Goal: Task Accomplishment & Management: Manage account settings

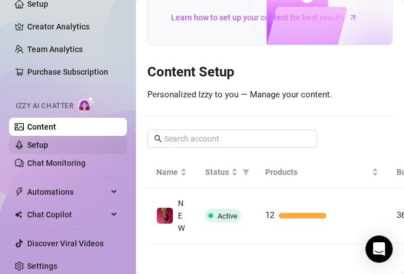
scroll to position [49, 0]
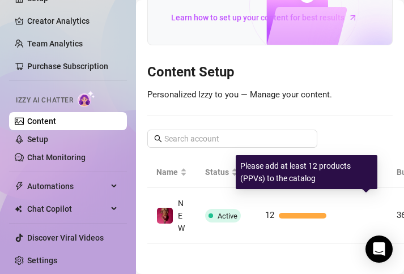
click at [286, 209] on div "12" at bounding box center [321, 216] width 113 height 14
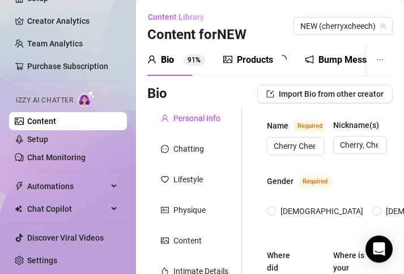
radio input "true"
type input "[DATE]"
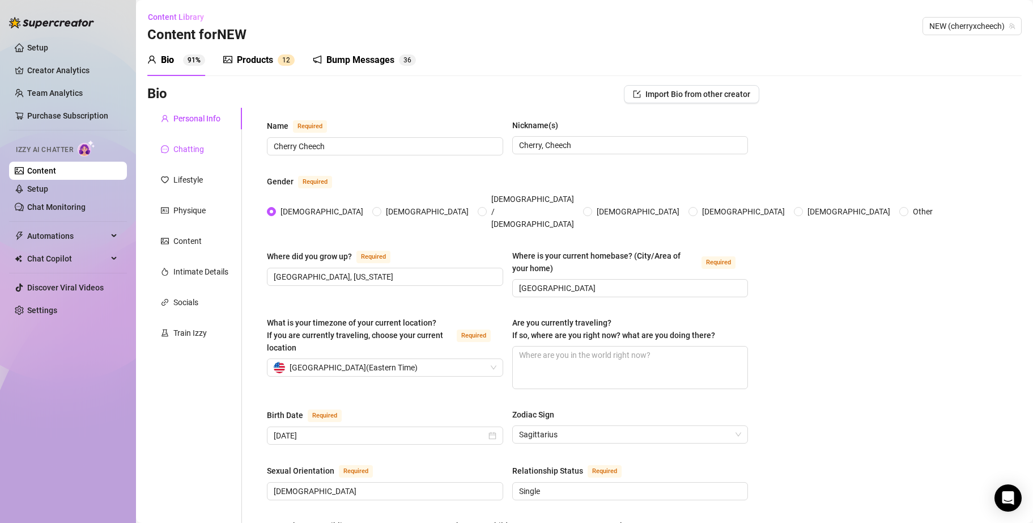
click at [199, 148] on div "Chatting" at bounding box center [188, 149] width 31 height 12
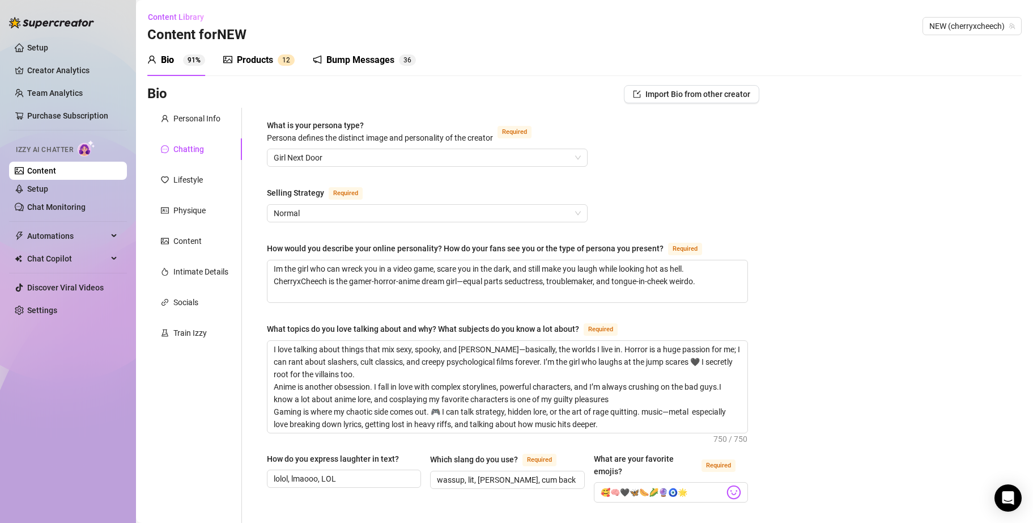
click at [376, 51] on div "Bump Messages 3 6" at bounding box center [364, 60] width 103 height 32
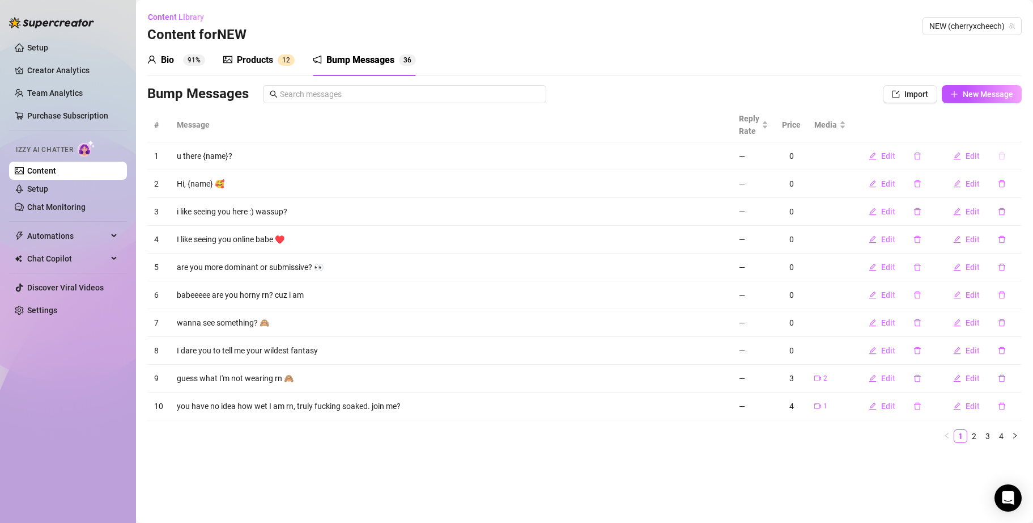
click at [403, 158] on icon "delete" at bounding box center [1002, 156] width 8 height 8
click at [403, 126] on span "Yes" at bounding box center [1014, 126] width 14 height 9
click at [403, 160] on button "button" at bounding box center [1002, 156] width 26 height 18
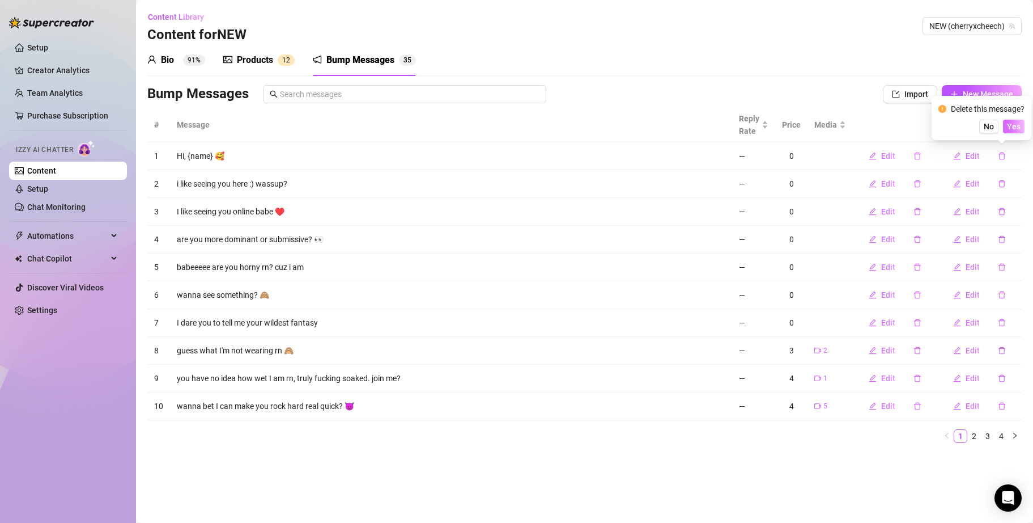
click at [403, 126] on button "Yes" at bounding box center [1014, 127] width 22 height 14
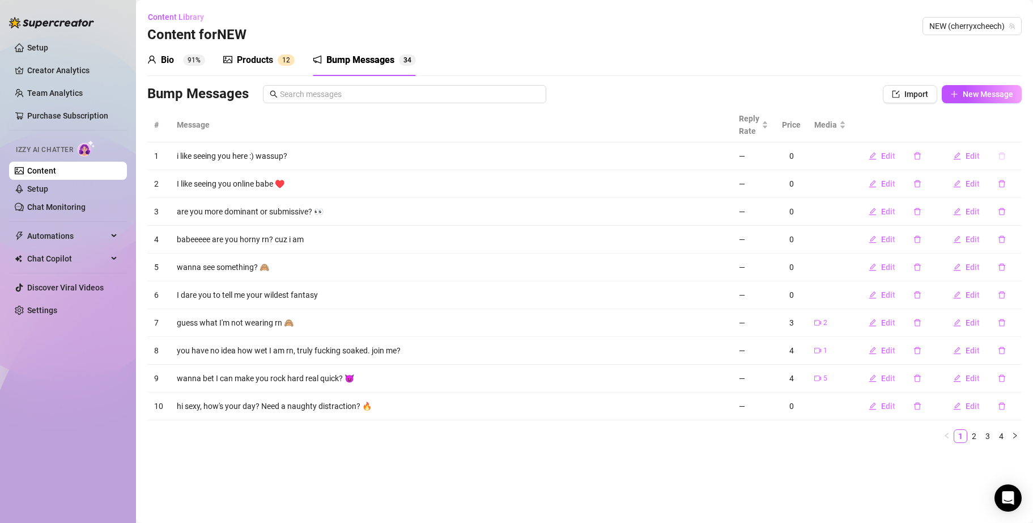
click at [403, 155] on icon "delete" at bounding box center [1002, 155] width 7 height 7
click at [403, 128] on span "Yes" at bounding box center [1014, 126] width 14 height 9
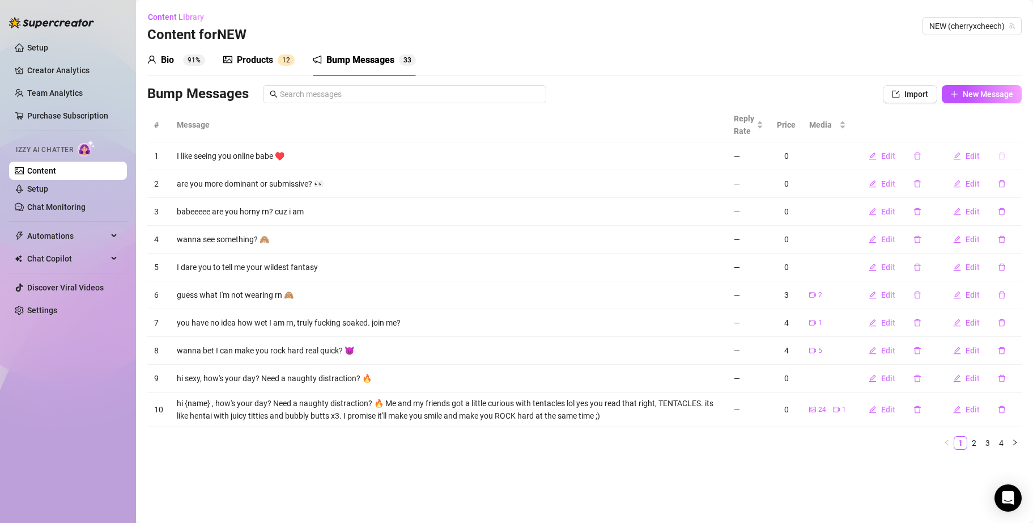
click at [403, 157] on icon "delete" at bounding box center [1002, 156] width 8 height 8
click at [403, 274] on link "4" at bounding box center [1001, 442] width 12 height 12
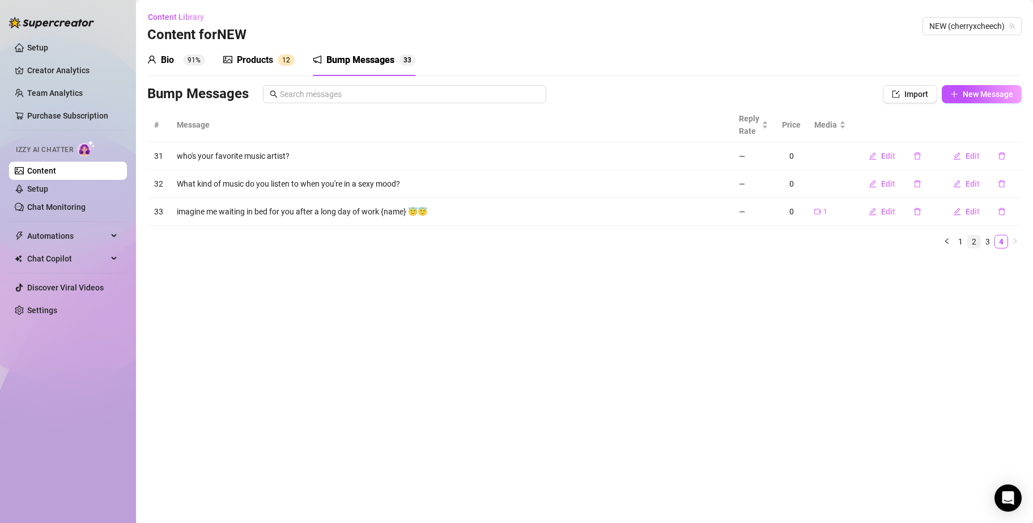
click at [403, 243] on link "2" at bounding box center [974, 241] width 12 height 12
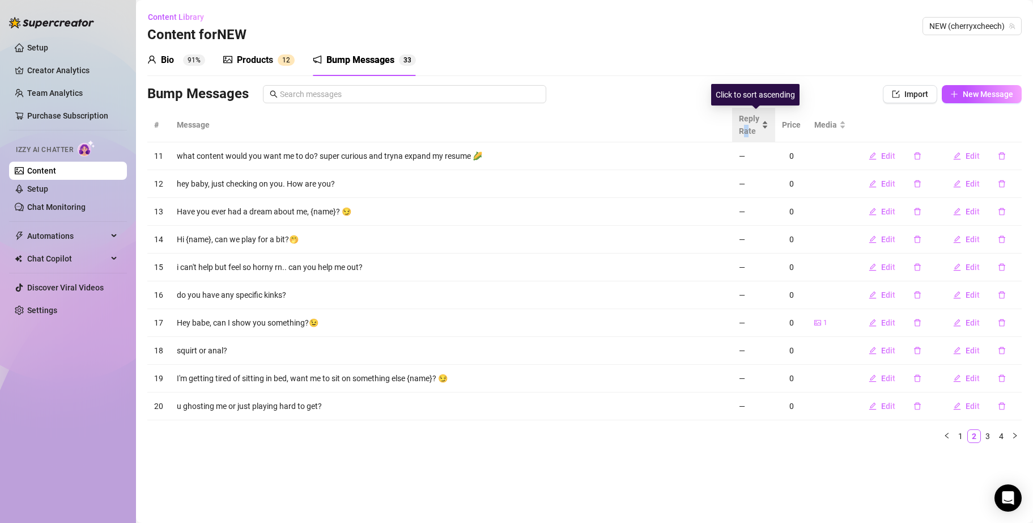
click at [403, 130] on span "Reply Rate" at bounding box center [749, 124] width 20 height 25
click at [403, 125] on span "Reply Rate" at bounding box center [749, 124] width 20 height 25
click at [48, 184] on link "Setup" at bounding box center [37, 188] width 21 height 9
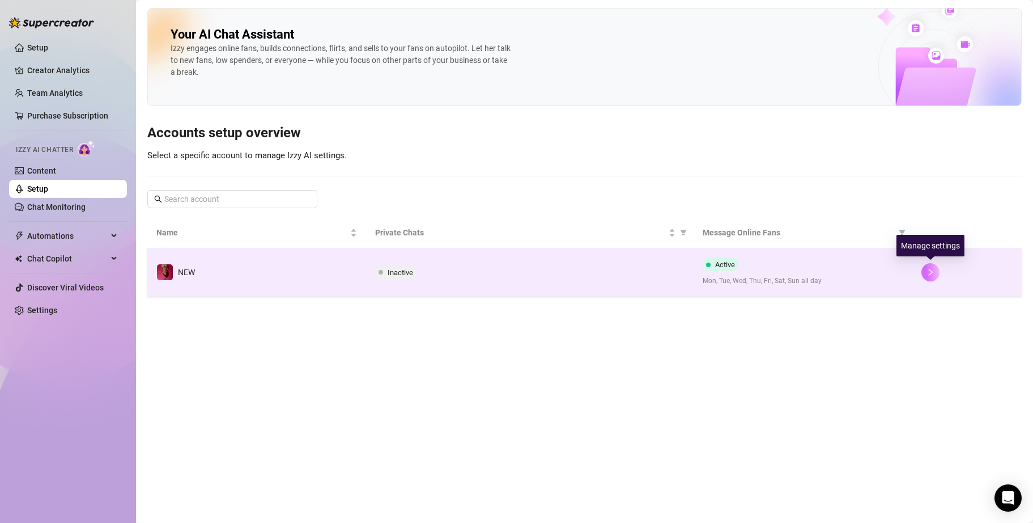
click at [403, 269] on icon "right" at bounding box center [931, 272] width 8 height 8
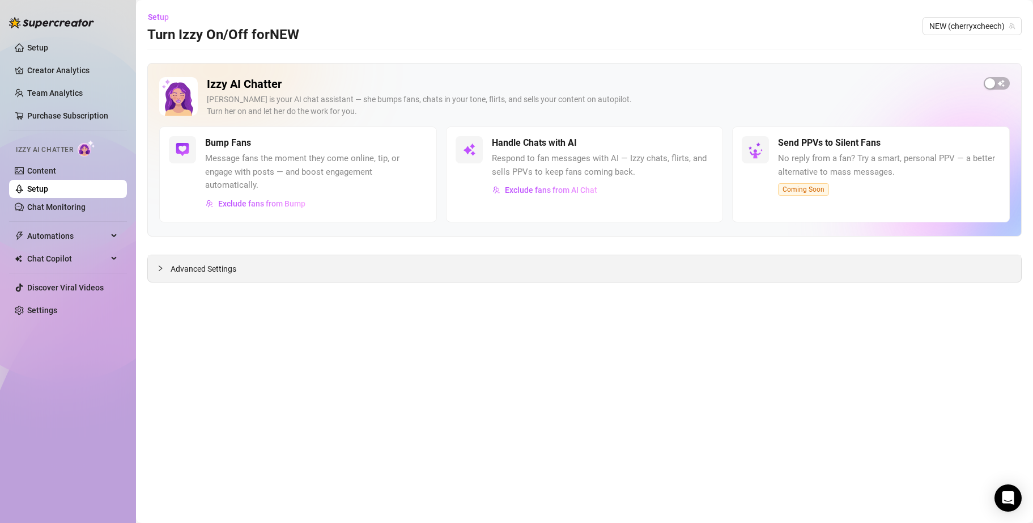
click at [241, 261] on div "Advanced Settings" at bounding box center [584, 268] width 873 height 27
click at [189, 272] on span "Advanced Settings" at bounding box center [204, 268] width 66 height 12
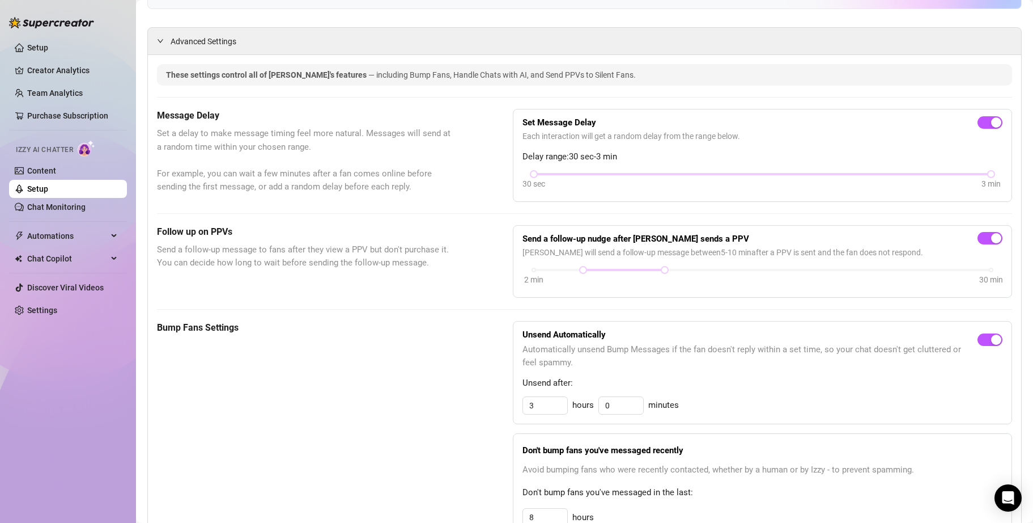
scroll to position [227, 0]
click at [61, 211] on link "Chat Monitoring" at bounding box center [56, 206] width 58 height 9
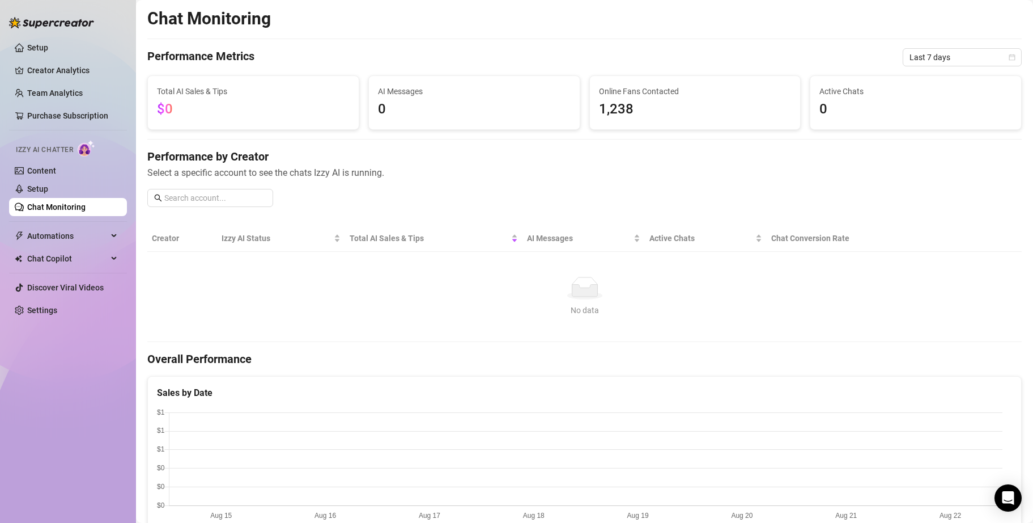
click at [86, 147] on img at bounding box center [87, 148] width 18 height 16
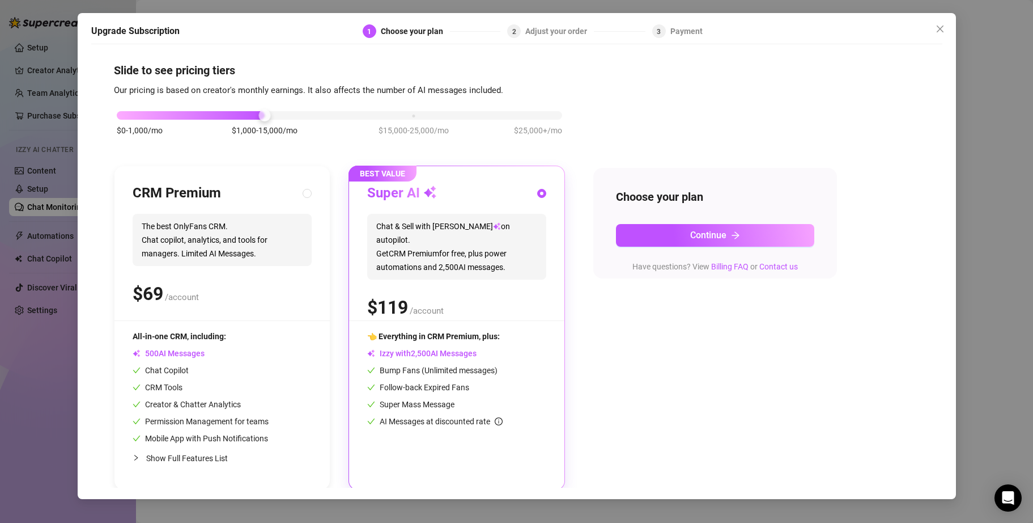
scroll to position [6, 0]
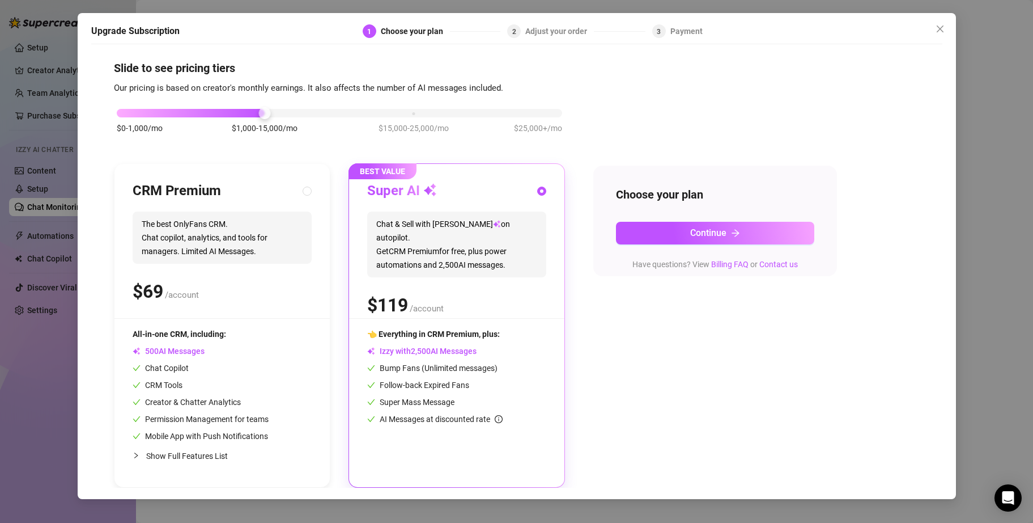
click at [278, 274] on div "CRM Premium The best OnlyFans CRM. Chat copilot, analytics, and tools for manag…" at bounding box center [222, 250] width 179 height 136
radio input "true"
radio input "false"
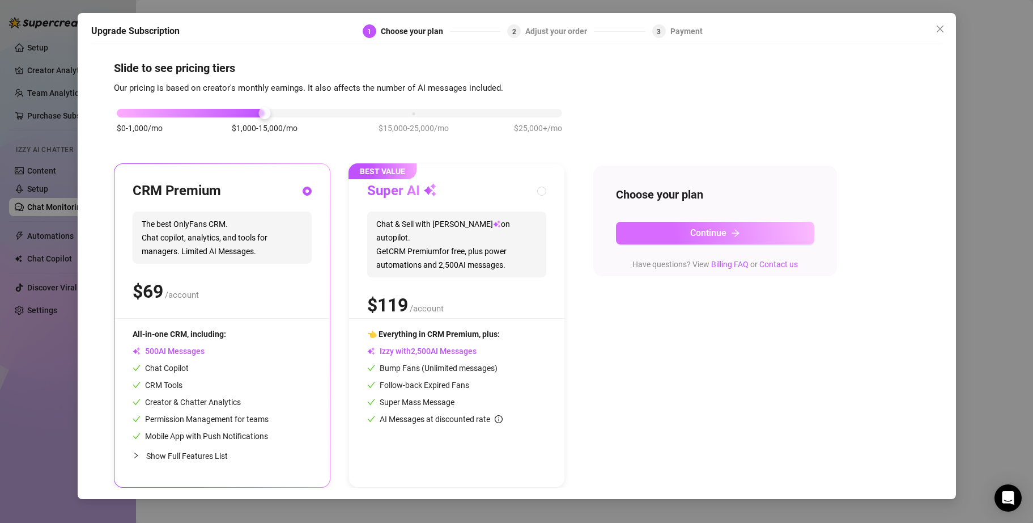
click at [403, 229] on button "Continue" at bounding box center [715, 233] width 198 height 23
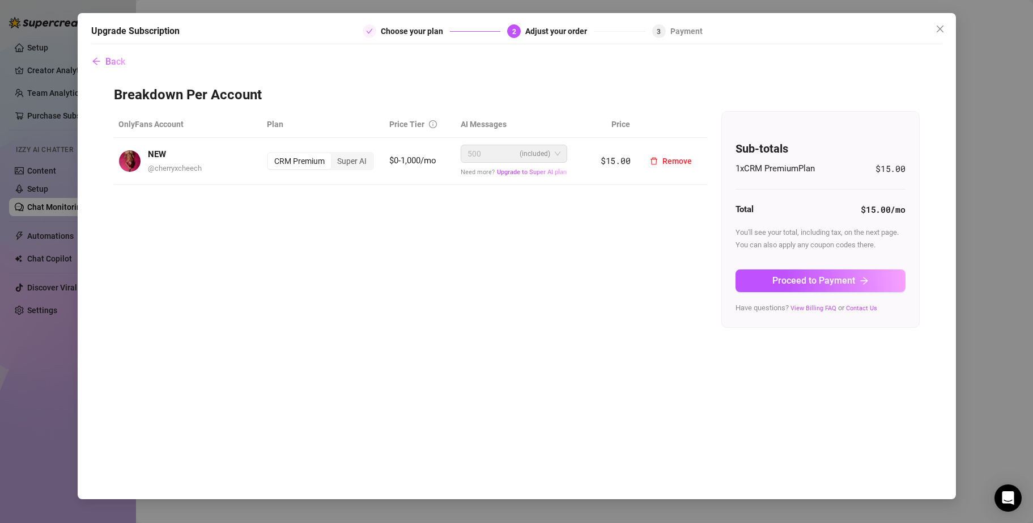
click at [403, 152] on div "500 (included)" at bounding box center [514, 154] width 107 height 18
click at [369, 31] on icon "check" at bounding box center [369, 31] width 7 height 7
drag, startPoint x: 96, startPoint y: 61, endPoint x: 109, endPoint y: 58, distance: 13.2
click at [99, 60] on icon "arrow-left" at bounding box center [96, 61] width 9 height 9
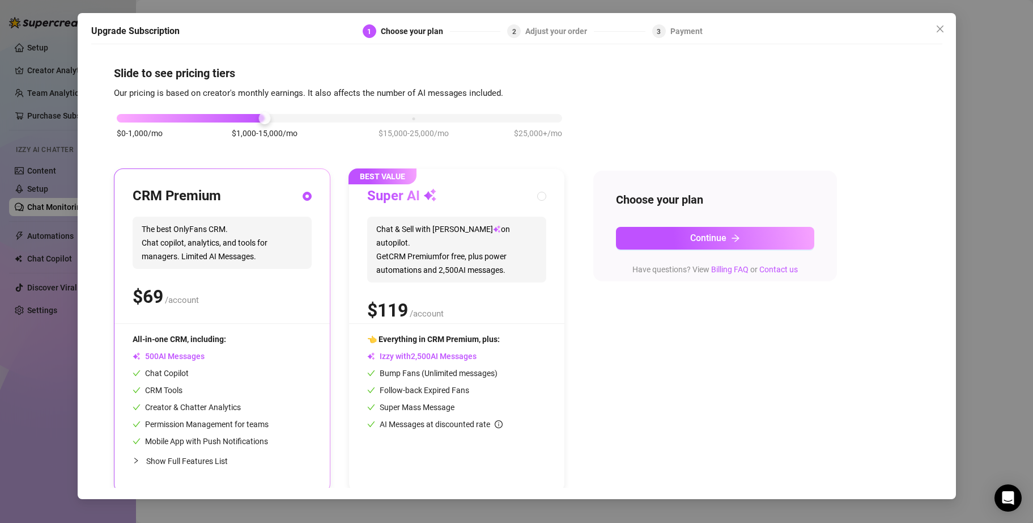
click at [403, 273] on div "Super AI Chat & Sell with Izzy on autopilot. Get CRM Premium for free, plus pow…" at bounding box center [456, 255] width 179 height 136
radio input "false"
radio input "true"
click at [58, 143] on div "Upgrade Subscription 1 Choose your plan 2 Adjust your order 3 Payment Slide to …" at bounding box center [516, 261] width 1033 height 523
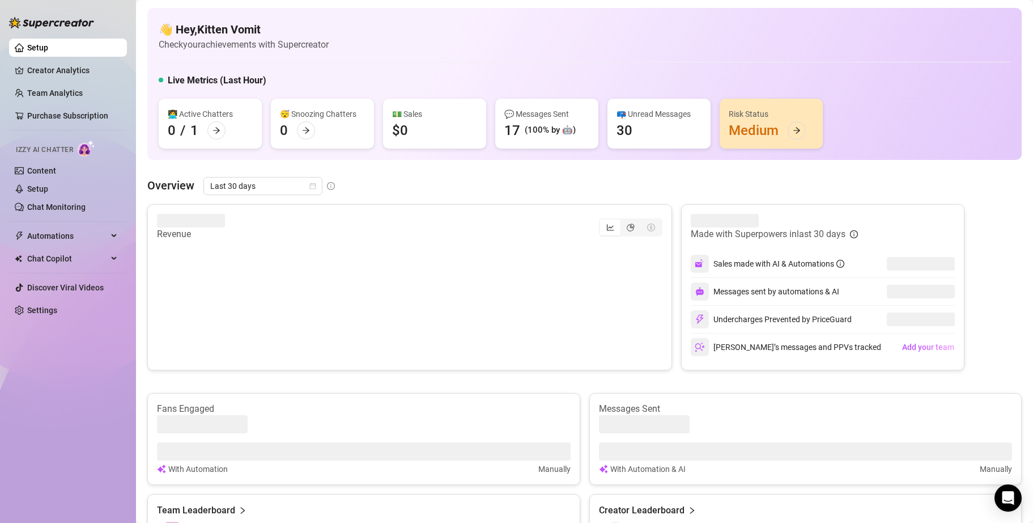
click at [403, 127] on div "Risk Status Medium" at bounding box center [771, 124] width 103 height 50
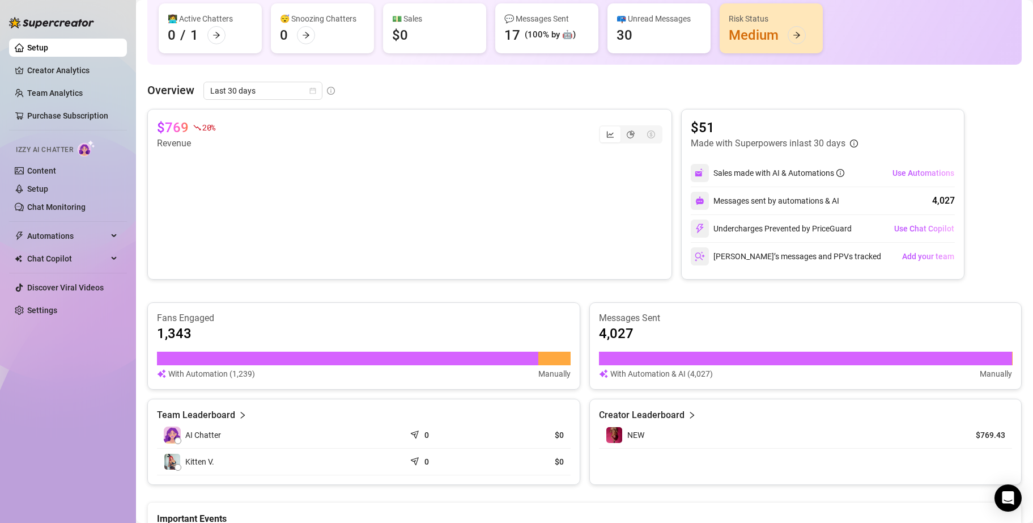
scroll to position [57, 0]
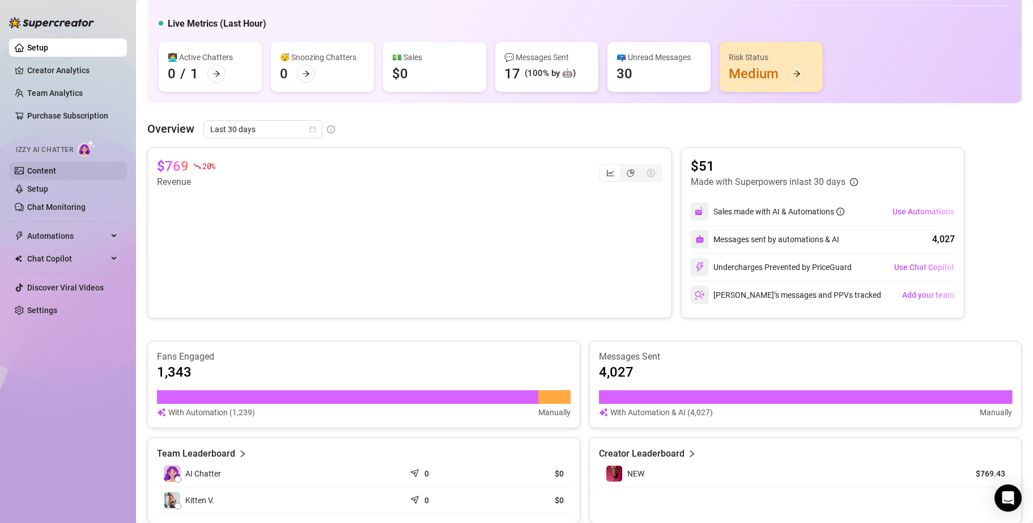
click at [54, 169] on link "Content" at bounding box center [41, 170] width 29 height 9
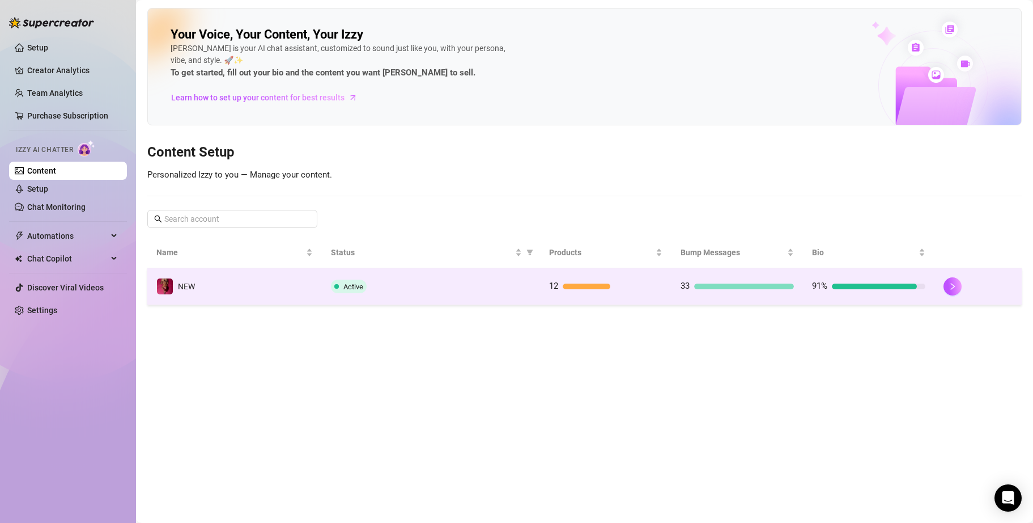
click at [403, 274] on td "33" at bounding box center [737, 286] width 131 height 37
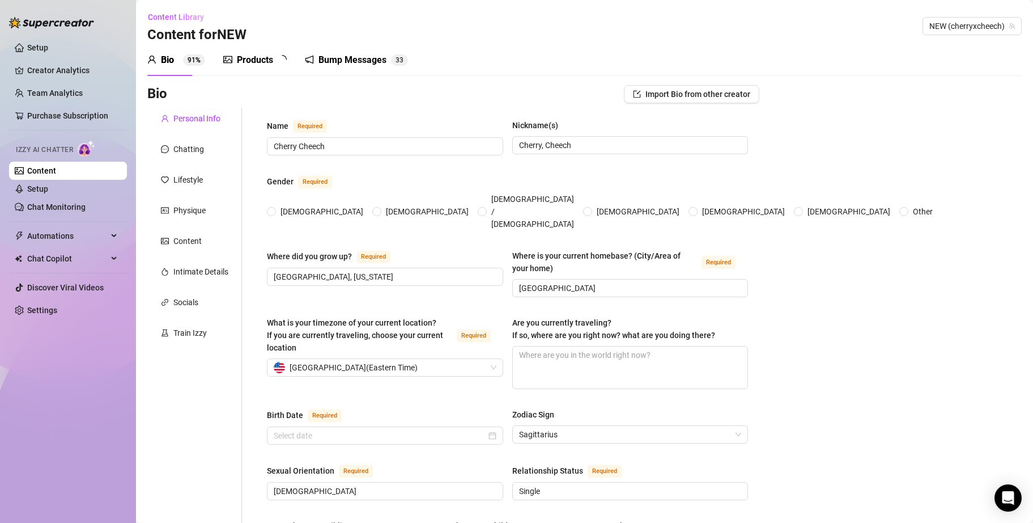
radio input "true"
type input "[DATE]"
click at [193, 155] on div "Chatting" at bounding box center [194, 149] width 95 height 22
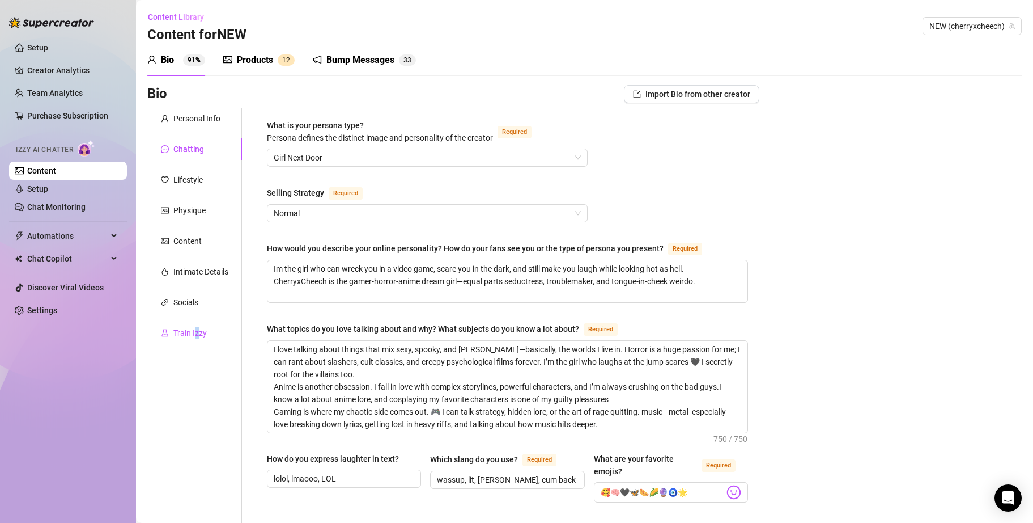
click at [198, 274] on div "Train Izzy" at bounding box center [189, 332] width 33 height 12
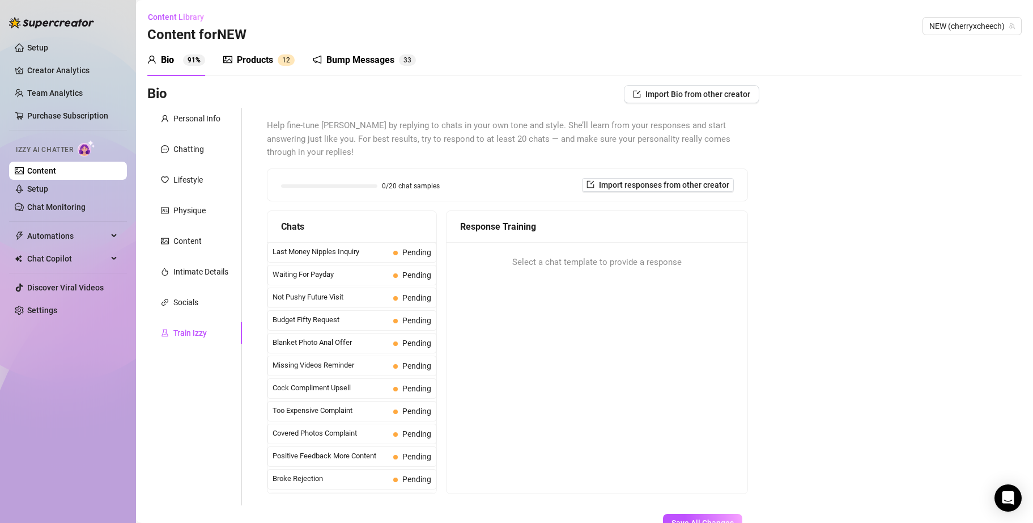
click at [360, 52] on div "Bump Messages 3 3" at bounding box center [364, 60] width 103 height 32
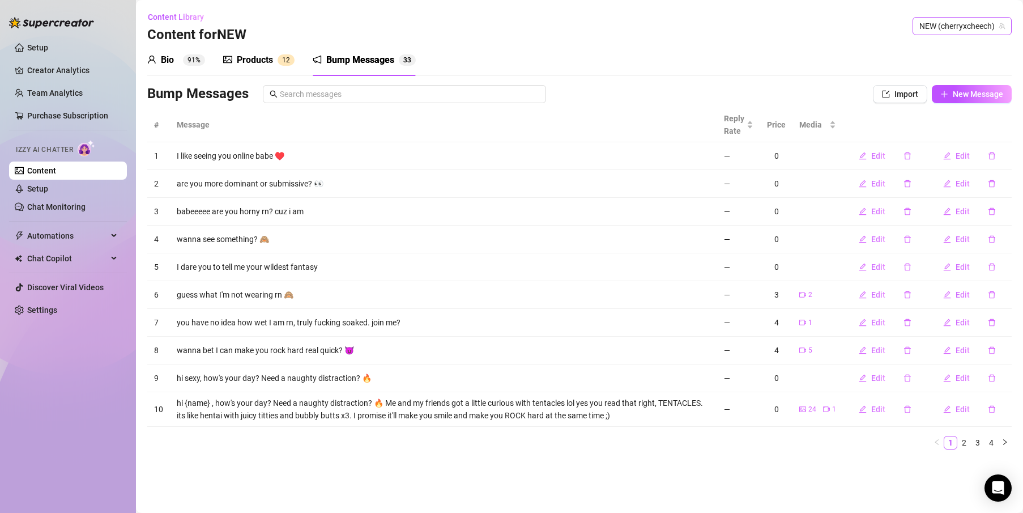
click at [403, 24] on span "NEW (cherryxcheech)" at bounding box center [963, 26] width 86 height 17
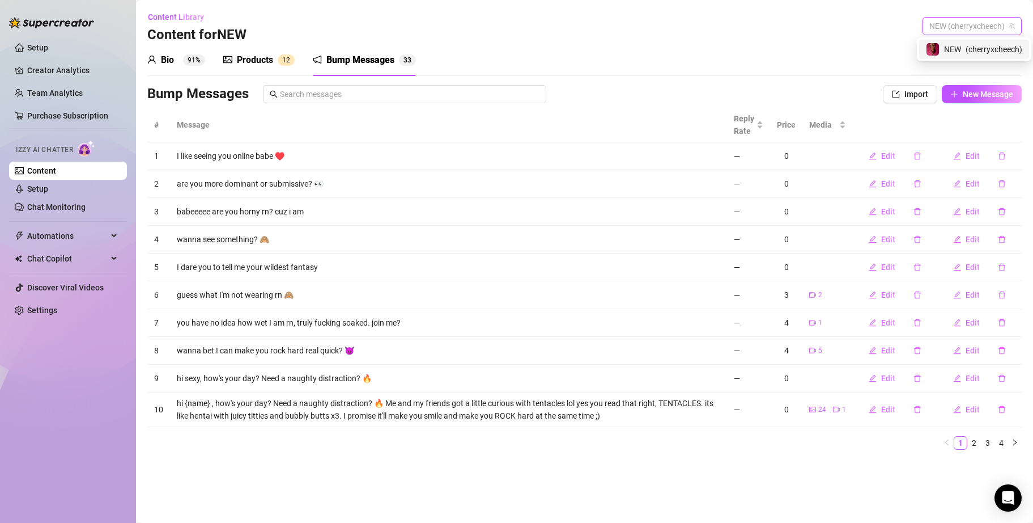
click at [403, 49] on div "Bio 91% Products 1 2 Bump Messages 3 3" at bounding box center [584, 60] width 874 height 32
click at [88, 237] on span "Automations" at bounding box center [67, 236] width 80 height 18
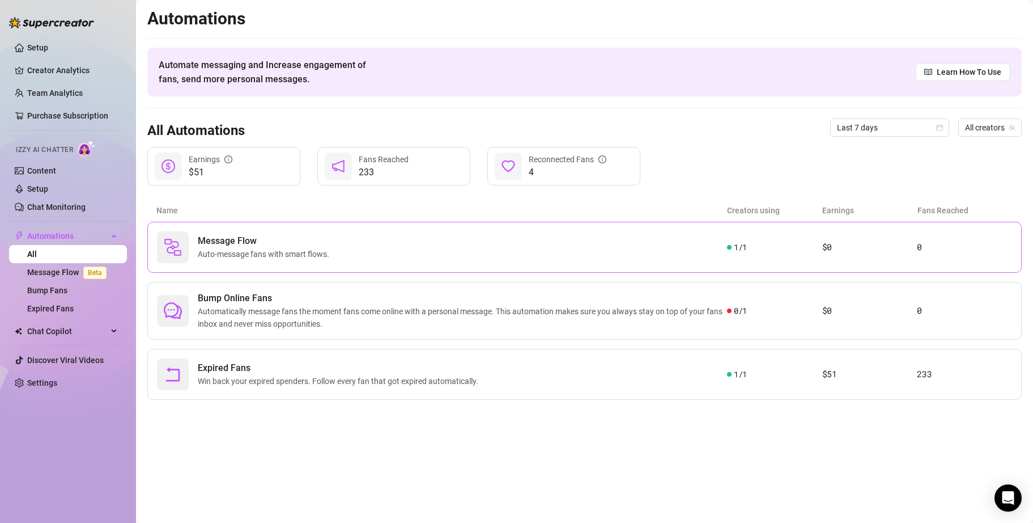
click at [403, 244] on div "1 / 1" at bounding box center [774, 247] width 95 height 12
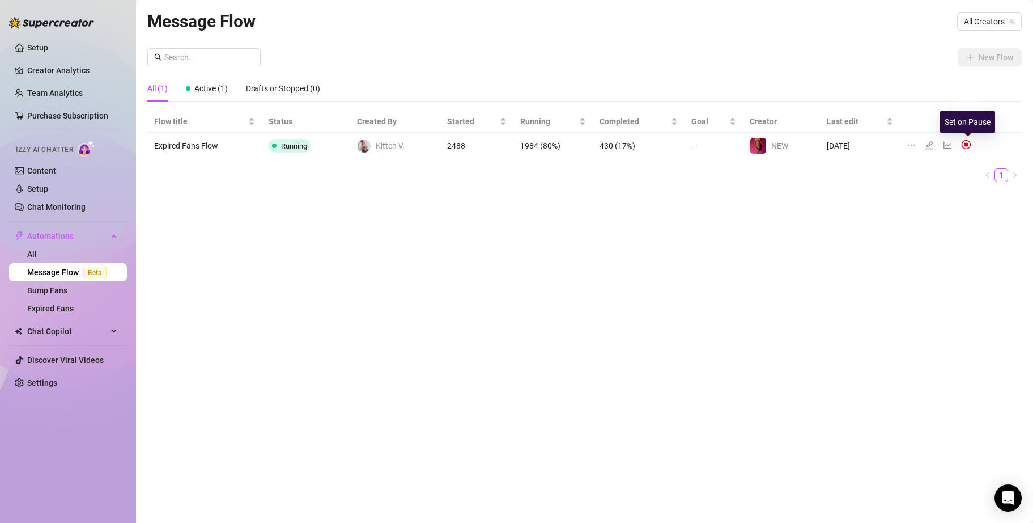
click at [403, 143] on img at bounding box center [966, 144] width 10 height 10
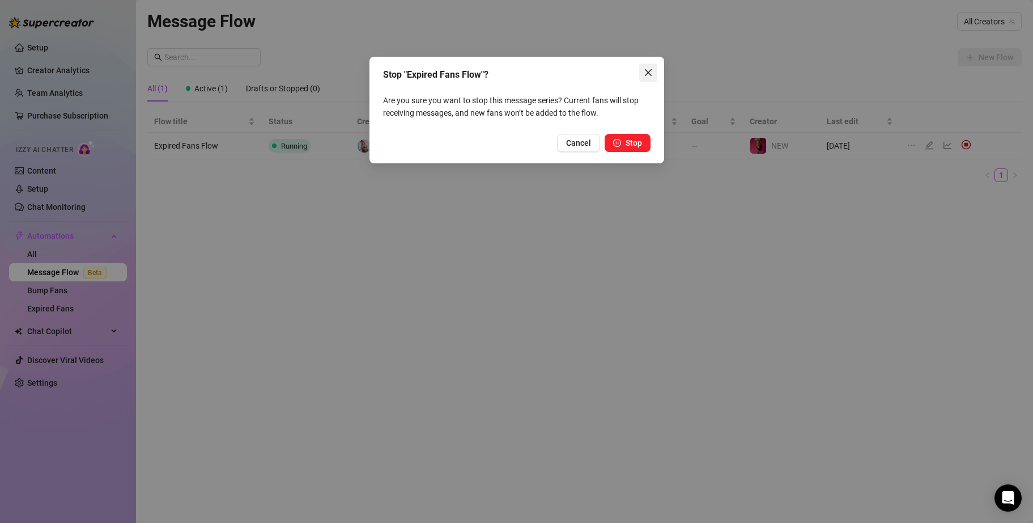
click at [403, 71] on icon "close" at bounding box center [647, 72] width 7 height 7
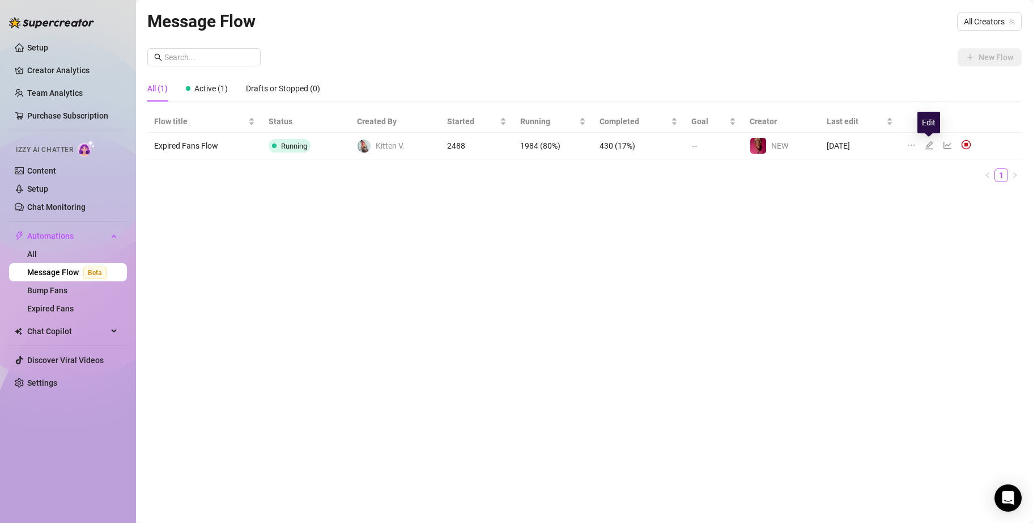
click at [403, 145] on icon "edit" at bounding box center [929, 145] width 9 height 9
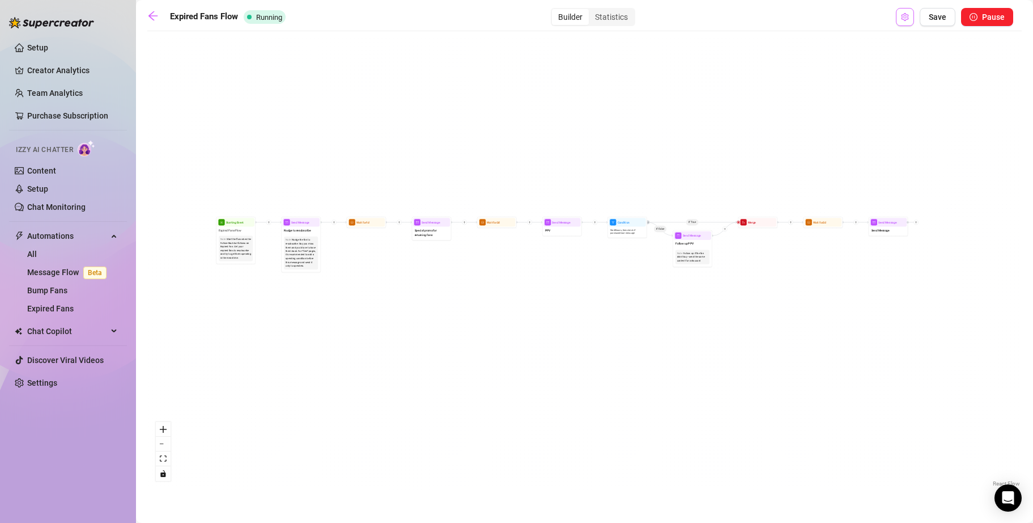
click at [403, 15] on icon "setting" at bounding box center [904, 17] width 7 height 8
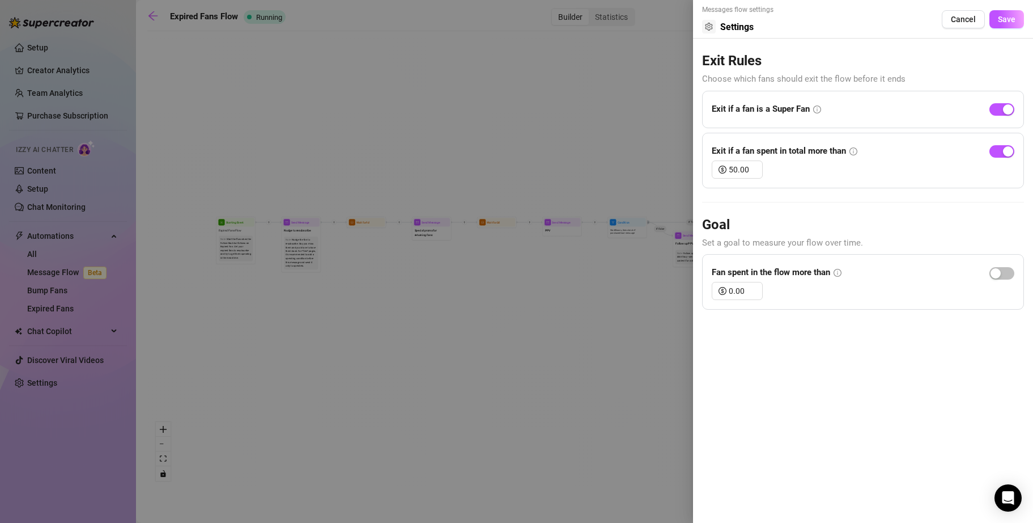
click at [403, 28] on span "Settings" at bounding box center [736, 27] width 33 height 14
click at [403, 39] on div at bounding box center [516, 261] width 1033 height 523
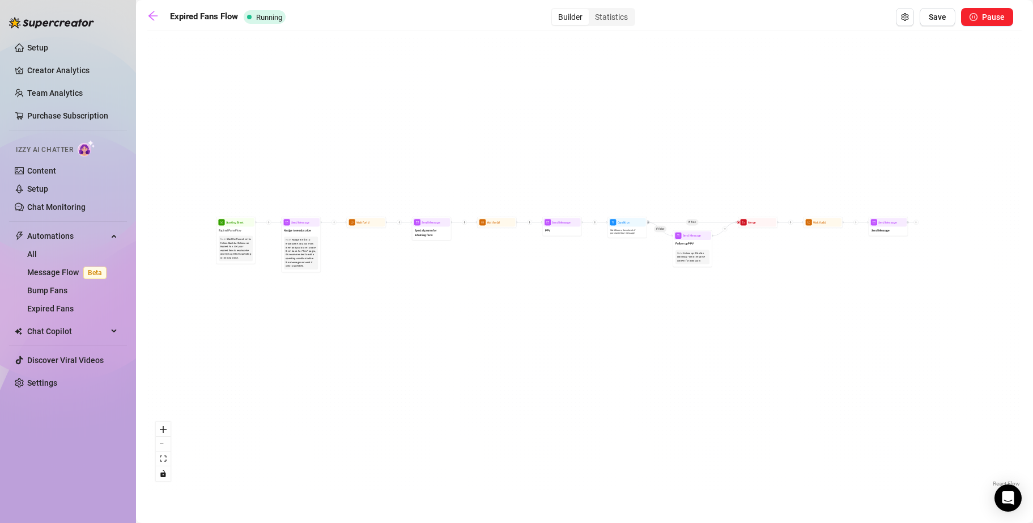
click at [149, 9] on div "Expired Fans Flow Running Builder Statistics Save Pause" at bounding box center [580, 17] width 866 height 18
click at [158, 14] on icon "arrow-left" at bounding box center [152, 15] width 11 height 11
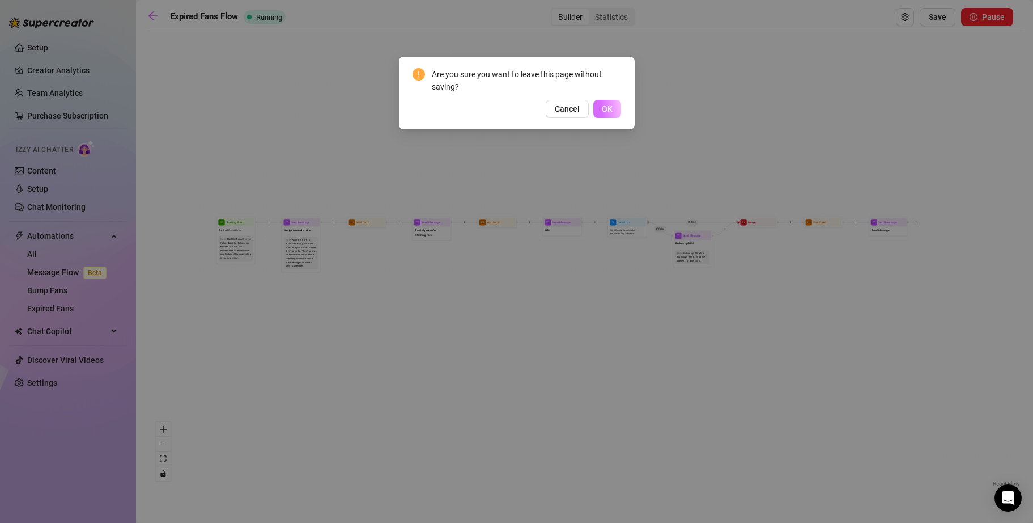
click at [403, 108] on button "OK" at bounding box center [607, 109] width 28 height 18
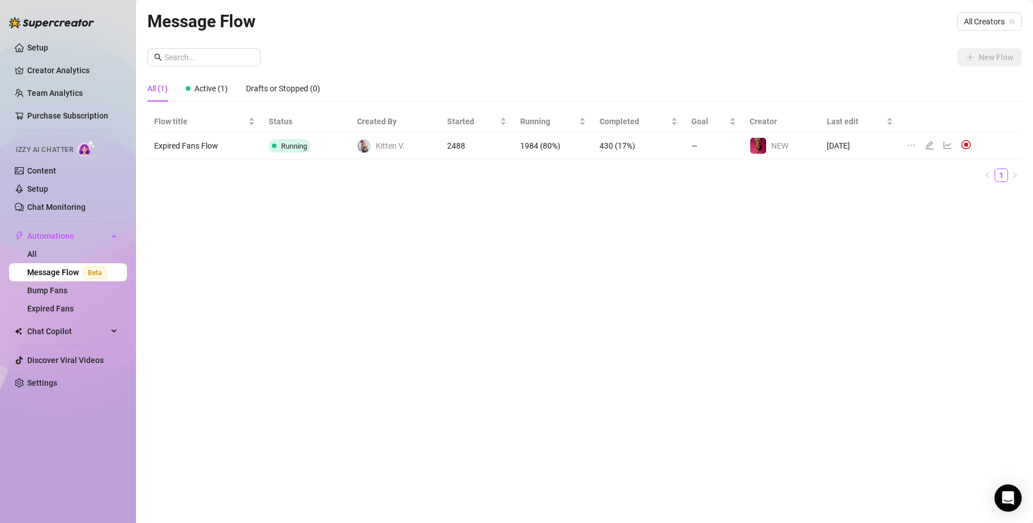
click at [403, 147] on td "2488" at bounding box center [477, 146] width 74 height 27
click at [403, 122] on span "Goal" at bounding box center [709, 121] width 36 height 12
click at [60, 274] on link "Expired Fans" at bounding box center [50, 308] width 46 height 9
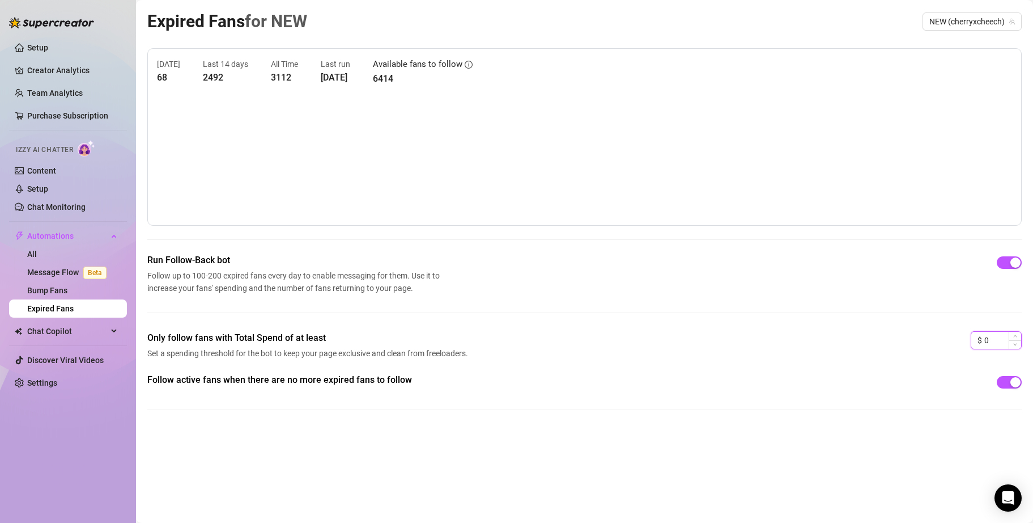
click at [403, 274] on input "0" at bounding box center [1002, 340] width 37 height 17
type input "10"
drag, startPoint x: 832, startPoint y: 460, endPoint x: 820, endPoint y: 461, distance: 12.0
click at [403, 274] on div "Expired Fans for NEW NEW (cherryxcheech) [DATE] 68 Last 14 days 2492 All Time 3…" at bounding box center [584, 248] width 874 height 481
click at [56, 171] on link "Content" at bounding box center [41, 170] width 29 height 9
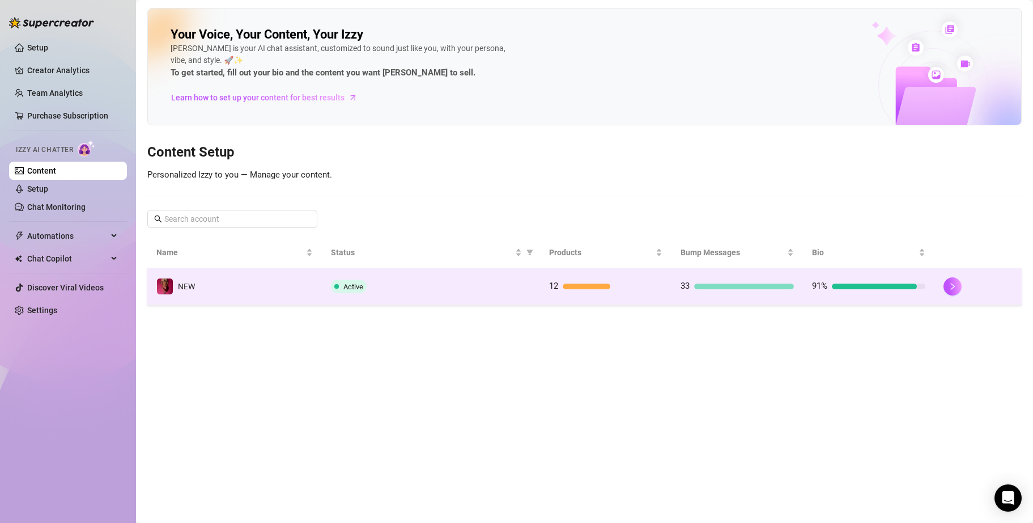
click at [403, 274] on div at bounding box center [744, 286] width 100 height 6
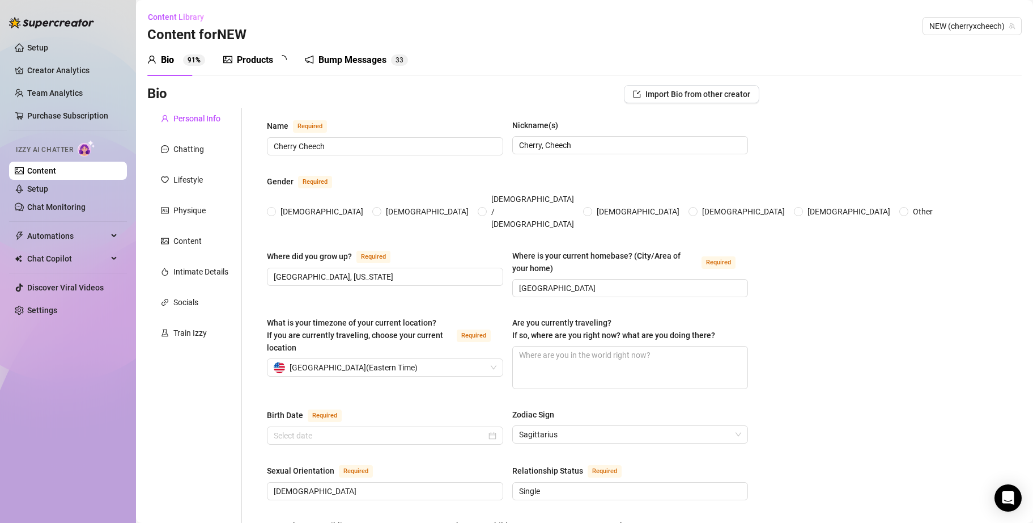
radio input "true"
type input "[DATE]"
click at [371, 59] on div "Bump Messages" at bounding box center [360, 60] width 68 height 14
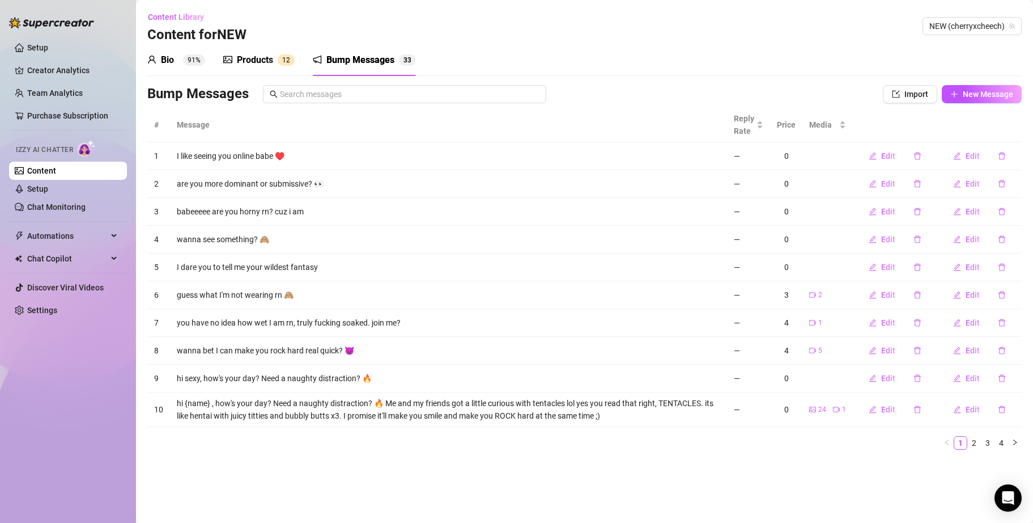
click at [88, 152] on img at bounding box center [87, 148] width 18 height 16
click at [45, 52] on link "Setup" at bounding box center [37, 47] width 21 height 9
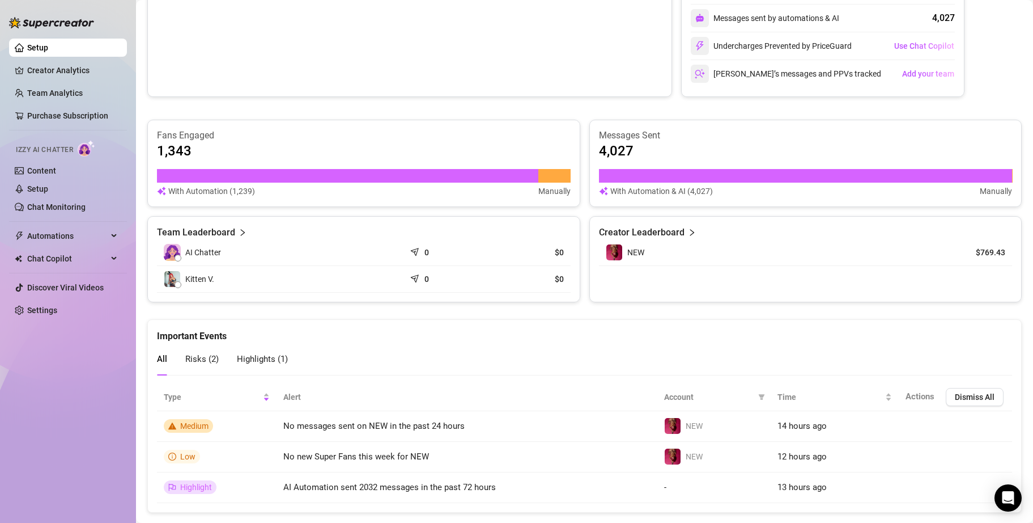
scroll to position [301, 0]
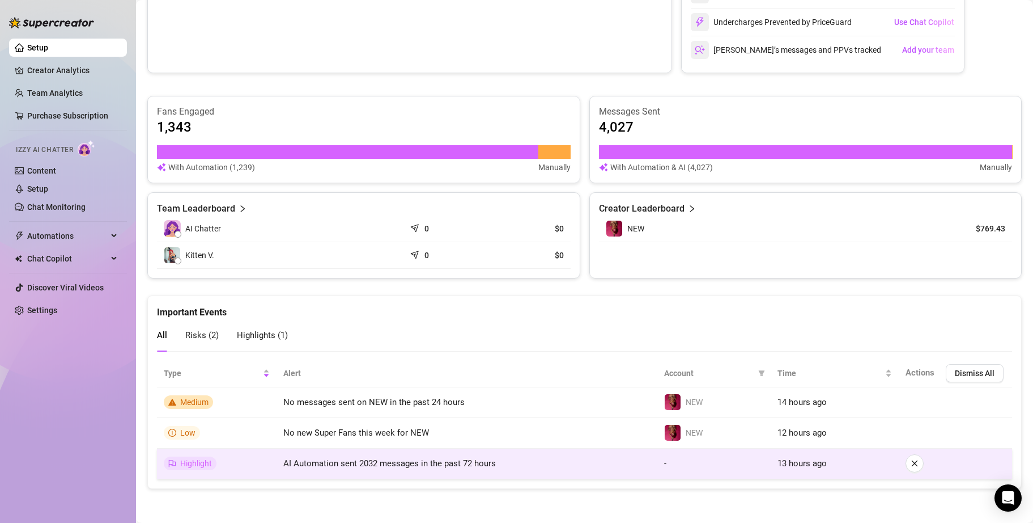
click at [403, 274] on td "AI Automation sent 2032 messages in the past 72 hours" at bounding box center [467, 463] width 381 height 31
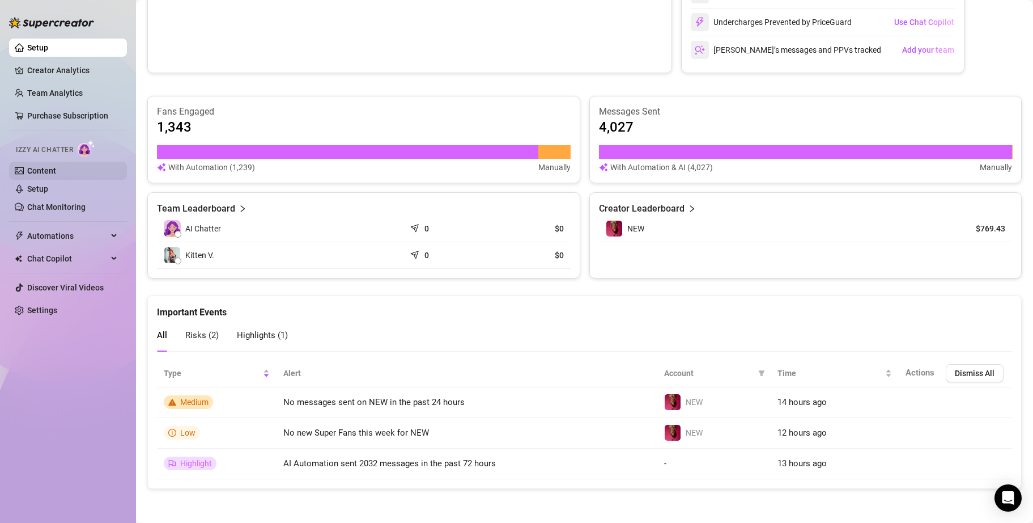
click at [44, 170] on link "Content" at bounding box center [41, 170] width 29 height 9
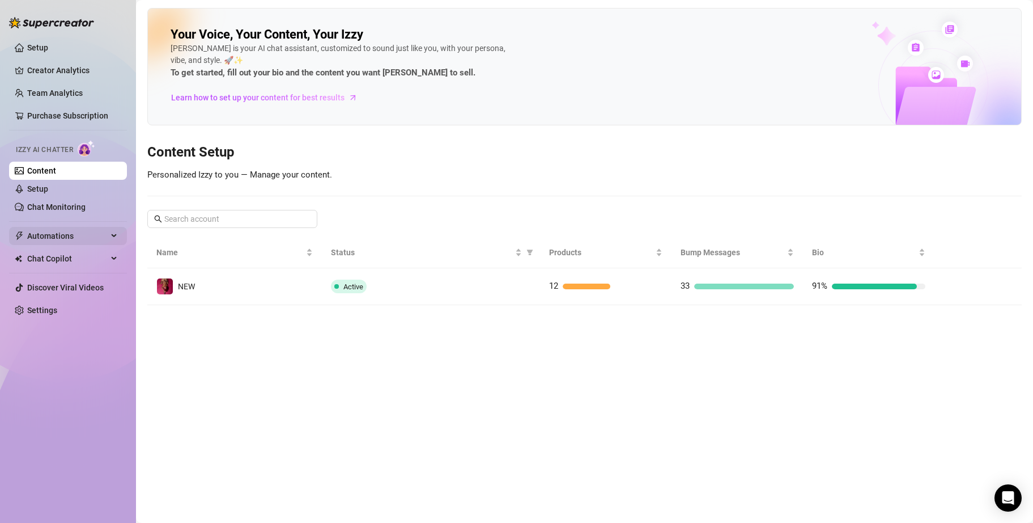
click at [69, 228] on span "Automations" at bounding box center [67, 236] width 80 height 18
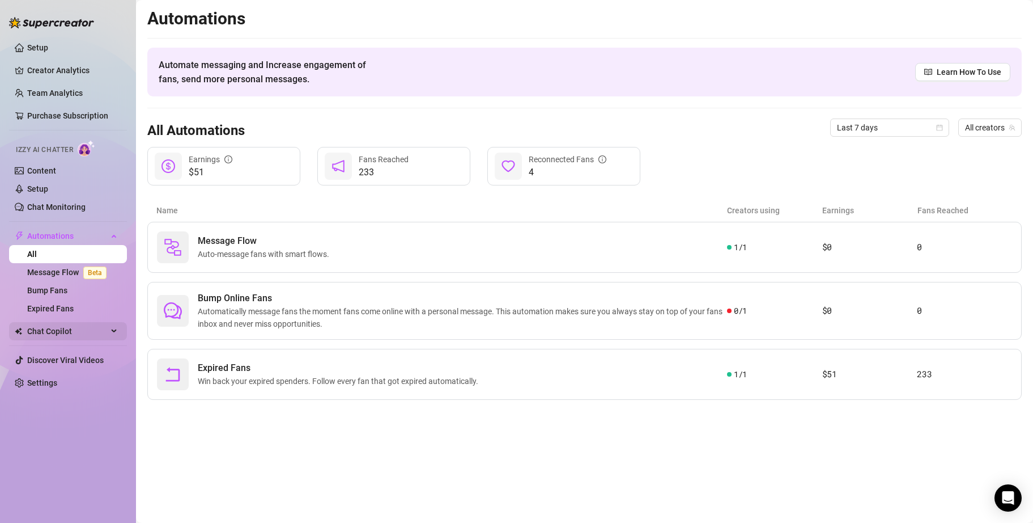
click at [53, 274] on span "Chat Copilot" at bounding box center [67, 331] width 80 height 18
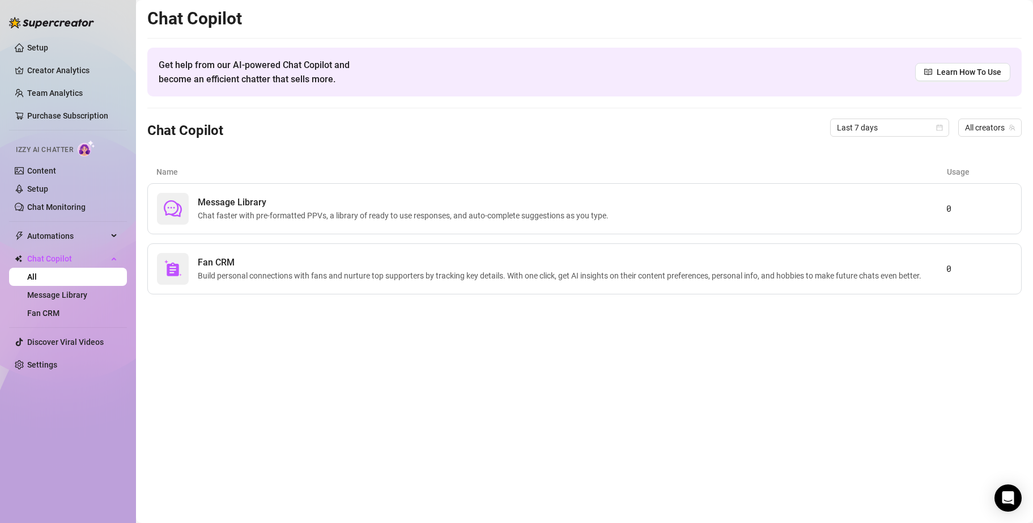
click at [82, 148] on img at bounding box center [87, 148] width 18 height 16
click at [43, 169] on link "Content" at bounding box center [41, 170] width 29 height 9
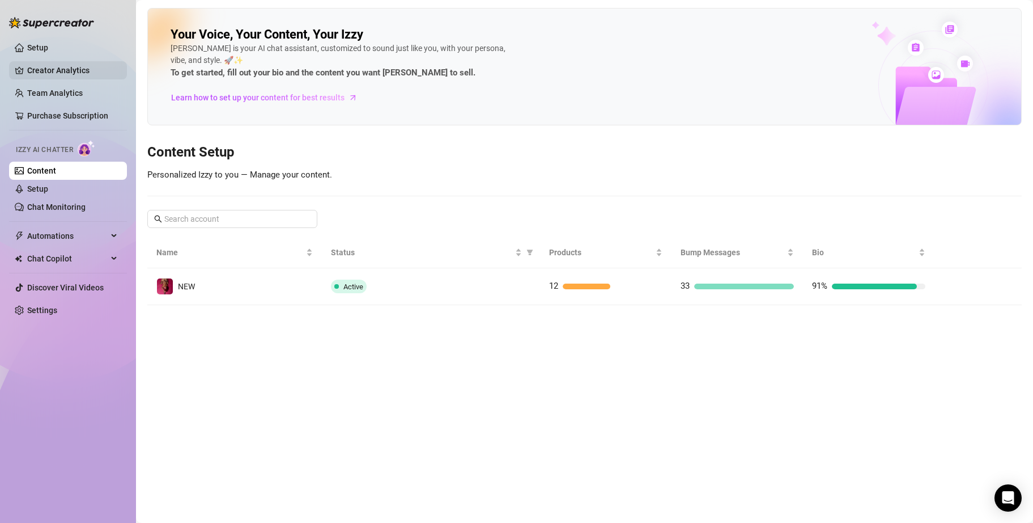
click at [56, 69] on link "Creator Analytics" at bounding box center [72, 70] width 91 height 18
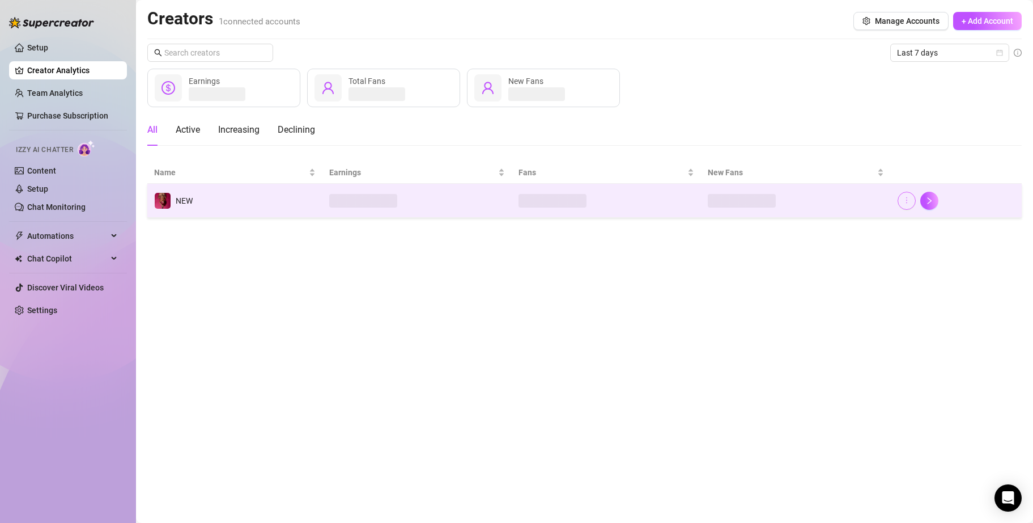
click at [403, 200] on icon "more" at bounding box center [907, 200] width 8 height 8
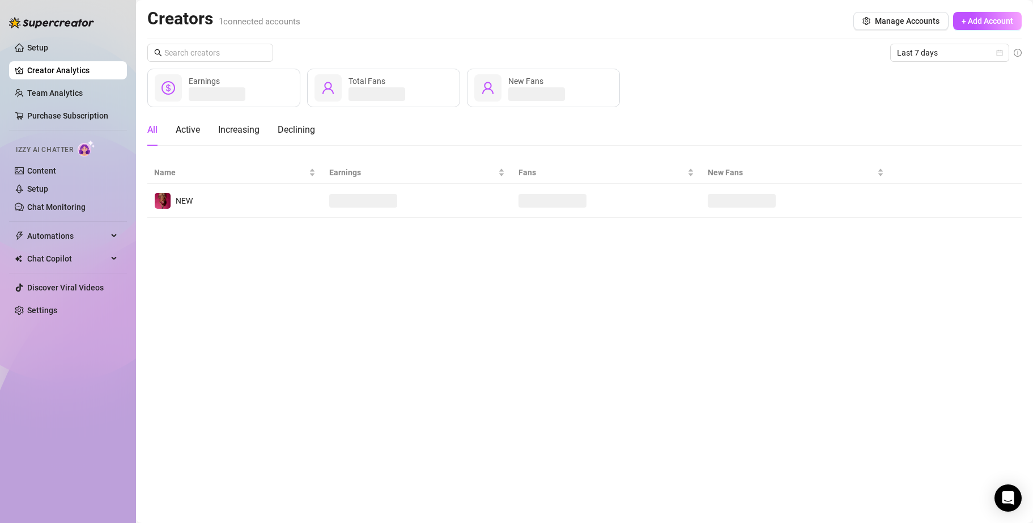
drag, startPoint x: 689, startPoint y: 286, endPoint x: 654, endPoint y: 285, distance: 35.1
click at [403, 274] on main "Creators 1 connected accounts Manage Accounts + Add Account Last 7 days Earning…" at bounding box center [584, 261] width 897 height 523
click at [105, 233] on span "Automations" at bounding box center [67, 236] width 80 height 18
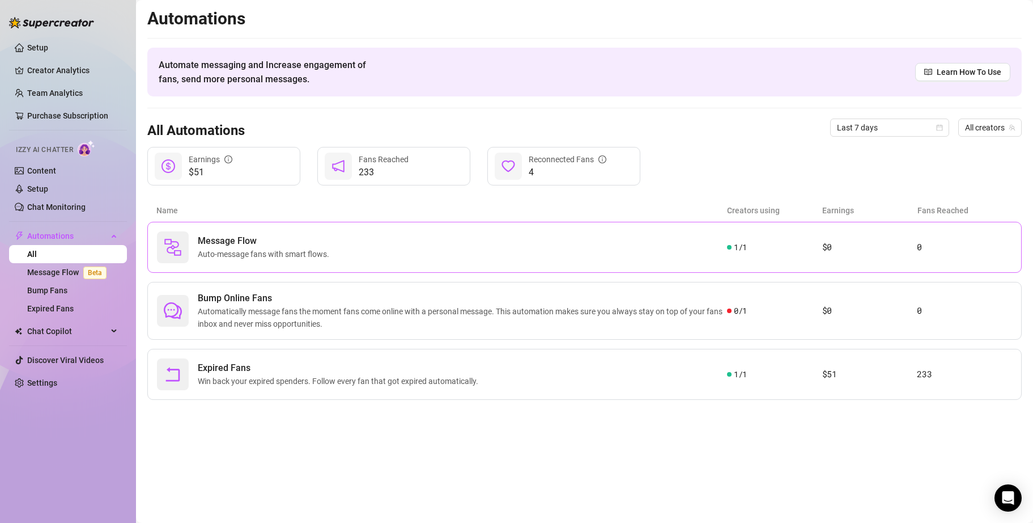
click at [403, 253] on div "Message Flow Auto-message fans with smart flows." at bounding box center [442, 247] width 570 height 32
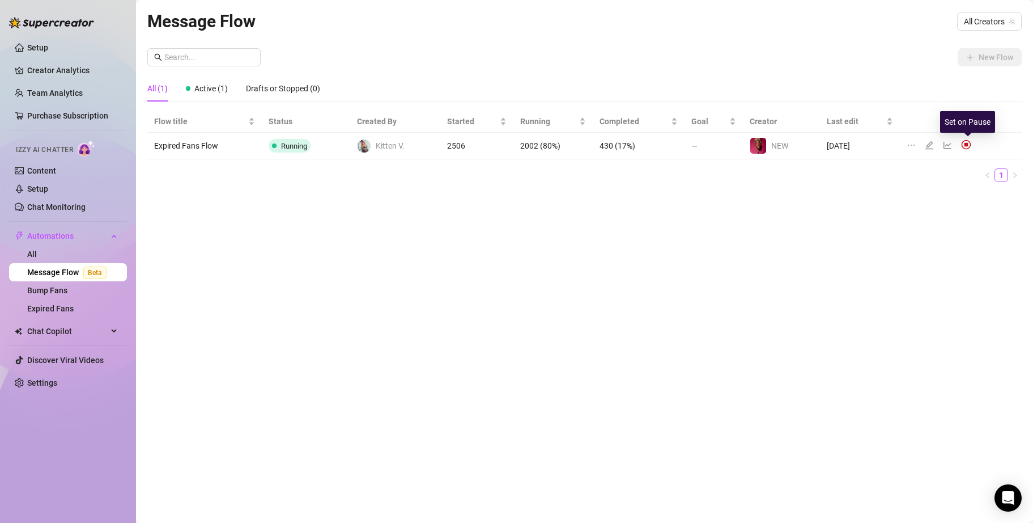
click at [403, 142] on img at bounding box center [966, 144] width 10 height 10
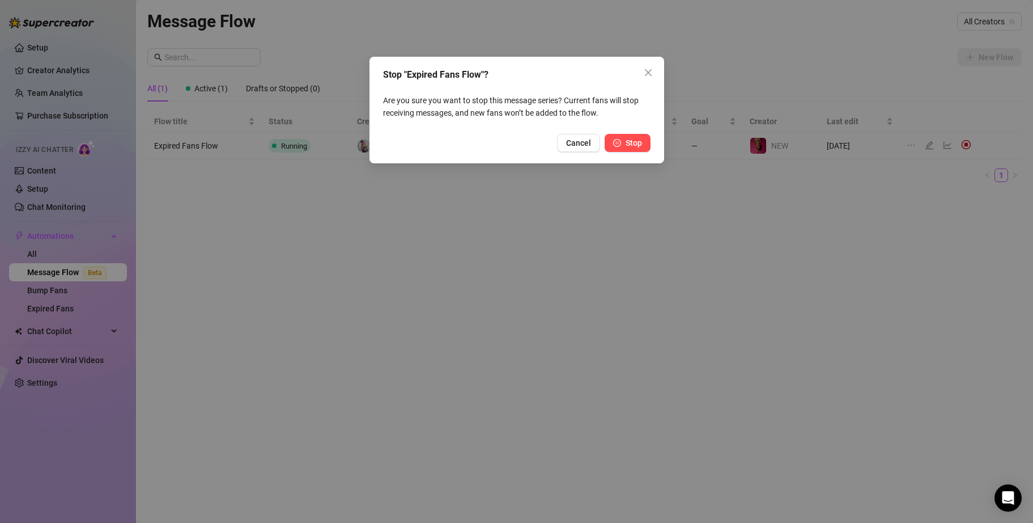
click at [403, 138] on span "Stop" at bounding box center [634, 142] width 16 height 9
